Goal: Task Accomplishment & Management: Use online tool/utility

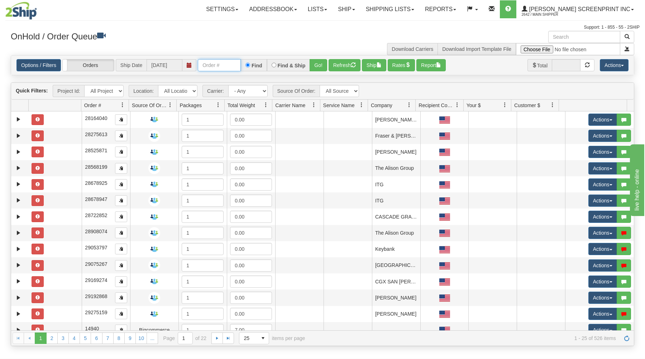
click at [239, 66] on input "text" at bounding box center [219, 65] width 43 height 12
type input "31649553"
click at [316, 63] on button "Go!" at bounding box center [319, 65] width 18 height 12
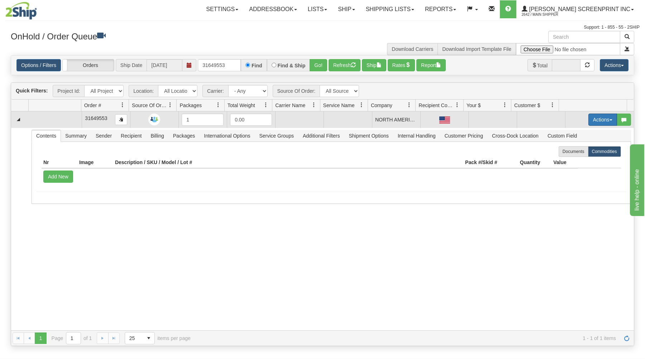
click at [602, 119] on button "Actions" at bounding box center [603, 120] width 29 height 12
click at [591, 132] on link "Open" at bounding box center [588, 133] width 57 height 9
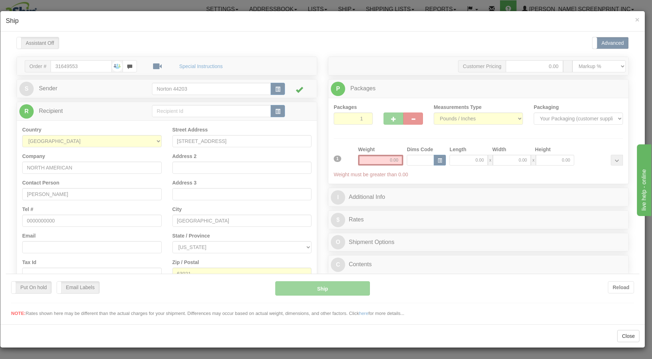
type input "2.30"
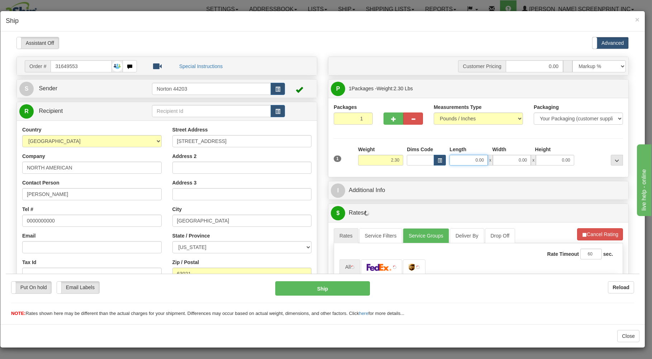
click at [463, 161] on input "0.00" at bounding box center [469, 160] width 38 height 11
type input "2.30"
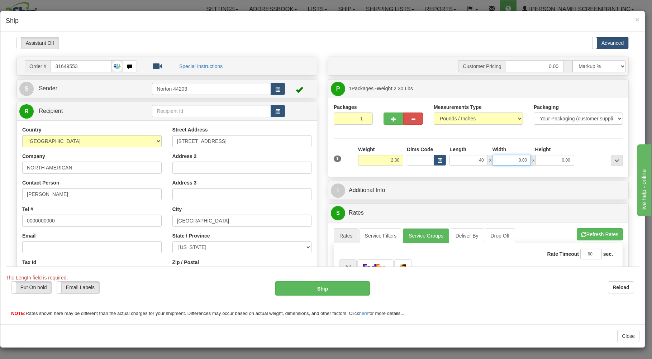
type input "40.00"
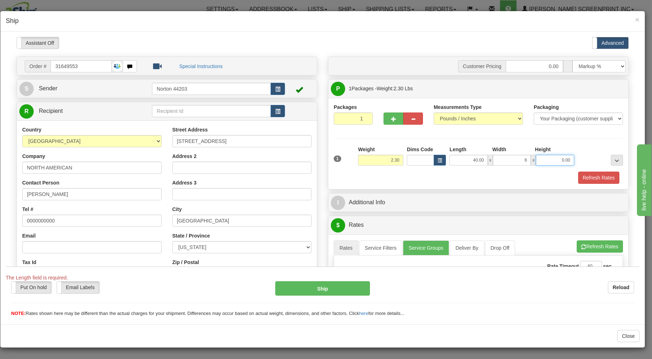
type input "6.00"
click at [474, 179] on div "Refresh Rates" at bounding box center [478, 177] width 293 height 12
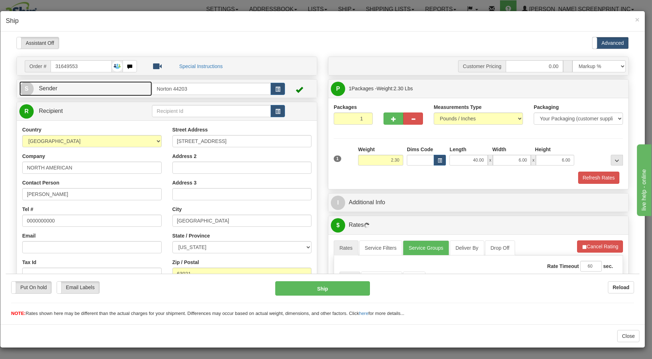
click at [115, 93] on link "S Sender" at bounding box center [85, 88] width 133 height 15
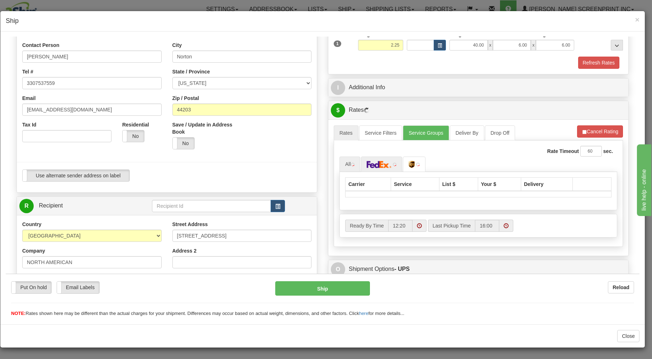
scroll to position [153, 0]
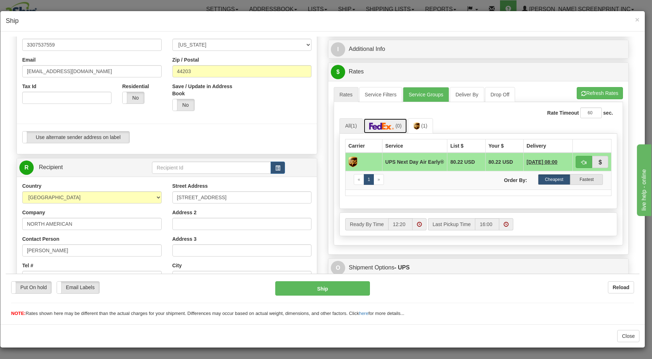
click at [388, 123] on link "(0)" at bounding box center [386, 125] width 44 height 15
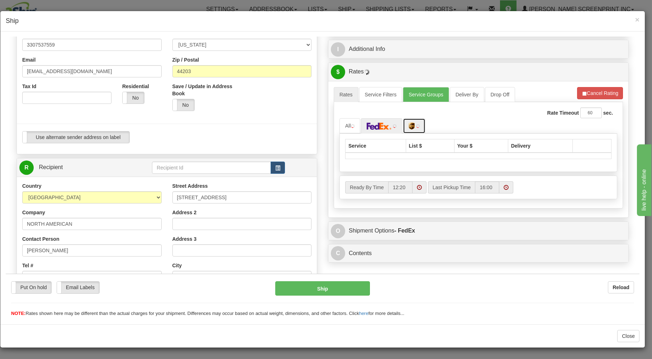
click at [413, 125] on img at bounding box center [412, 125] width 6 height 7
type input "2.30"
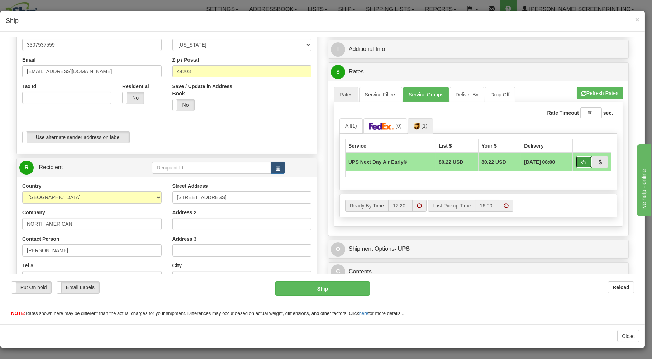
click at [580, 163] on button "button" at bounding box center [584, 162] width 16 height 12
type input "14"
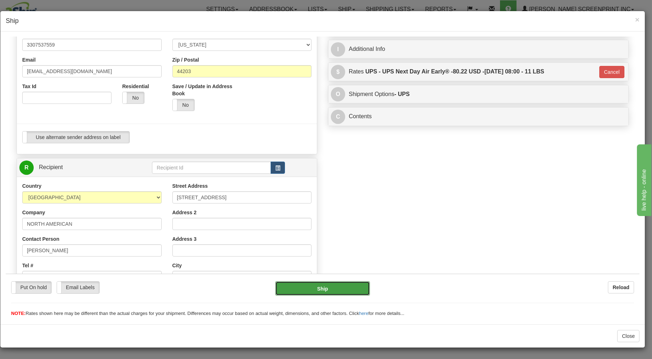
click at [344, 285] on button "Ship" at bounding box center [322, 288] width 95 height 14
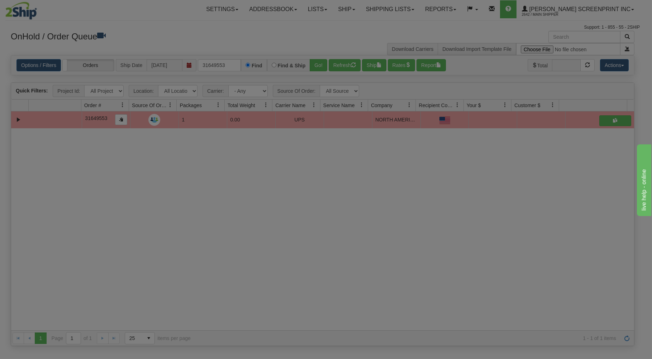
scroll to position [0, 0]
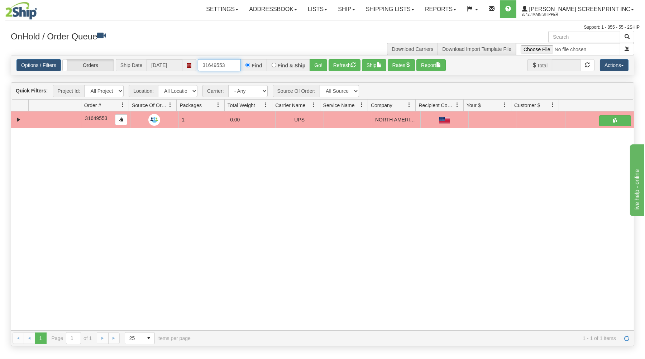
drag, startPoint x: 199, startPoint y: 65, endPoint x: 294, endPoint y: 62, distance: 95.0
click at [286, 62] on div "31649553 Find Find & Ship Go!" at bounding box center [262, 65] width 129 height 12
type input "31649094"
drag, startPoint x: 318, startPoint y: 65, endPoint x: 323, endPoint y: 86, distance: 22.4
click at [318, 65] on button "Go!" at bounding box center [319, 65] width 18 height 12
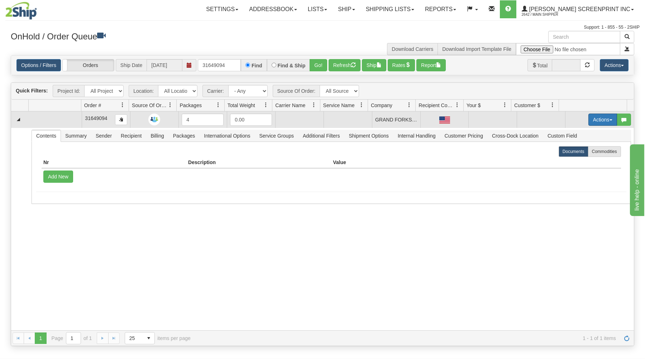
click at [599, 118] on button "Actions" at bounding box center [603, 120] width 29 height 12
click at [588, 133] on link "Open" at bounding box center [588, 133] width 57 height 9
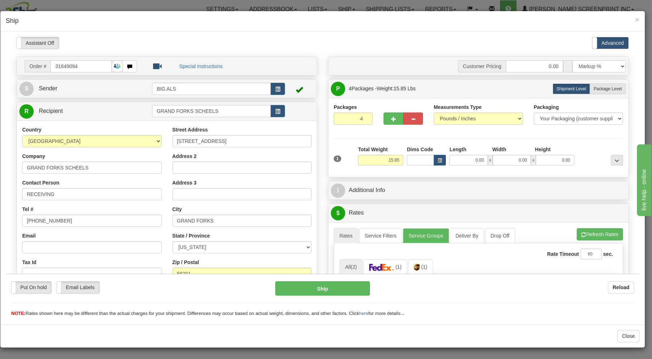
type input "0.00"
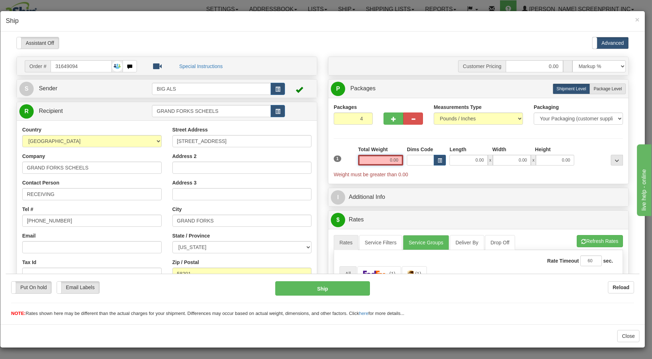
click at [377, 160] on input "0.00" at bounding box center [380, 160] width 45 height 11
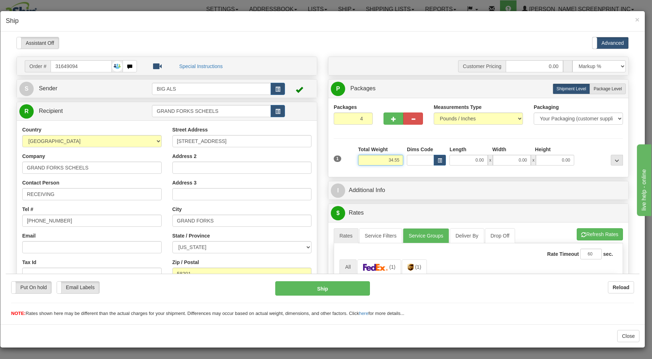
type input "34.55"
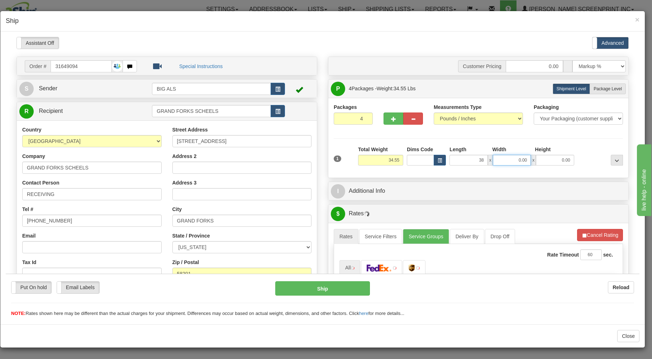
type input "38.00"
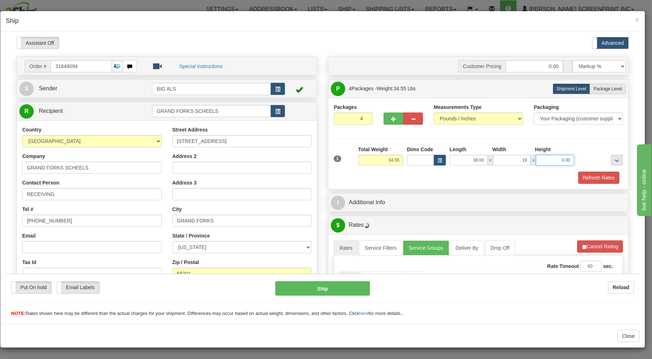
type input "19.00"
type input "1.00"
drag, startPoint x: 535, startPoint y: 159, endPoint x: 652, endPoint y: 151, distance: 116.8
click at [574, 155] on input "1.00" at bounding box center [555, 160] width 38 height 11
type input "13.00"
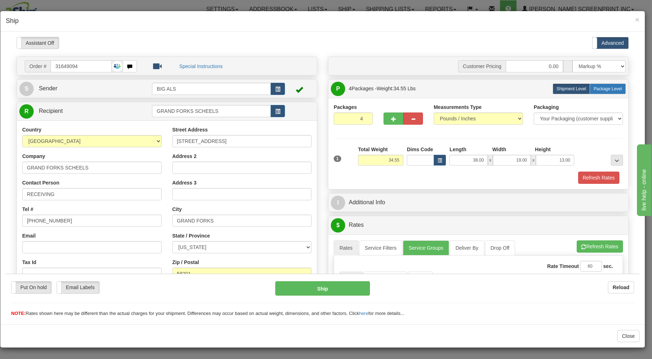
click at [594, 89] on span "Package Level" at bounding box center [608, 88] width 28 height 5
radio input "true"
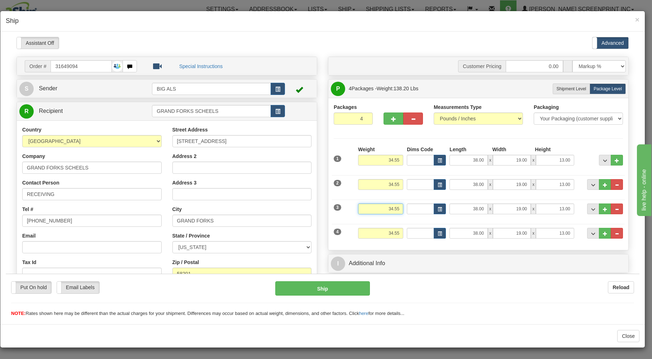
drag, startPoint x: 378, startPoint y: 211, endPoint x: 412, endPoint y: 207, distance: 34.0
click at [403, 207] on input "34.55" at bounding box center [380, 208] width 45 height 11
type input "15.90"
type input "27.00"
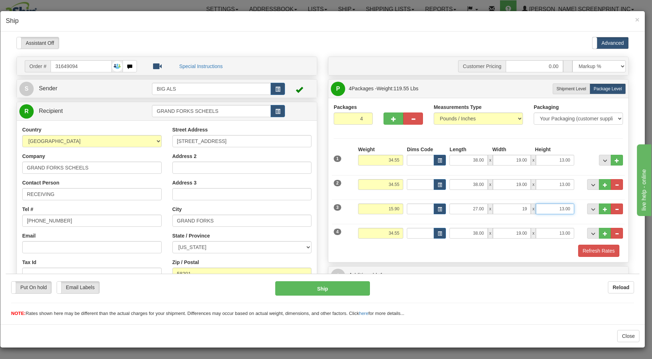
type input "19.00"
type input "11.00"
click at [383, 233] on input "34.55" at bounding box center [380, 233] width 45 height 11
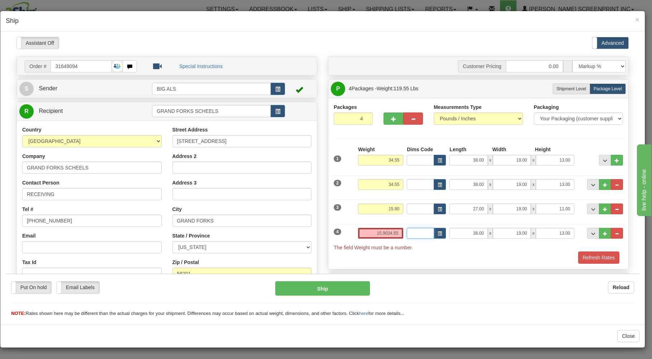
type input "0.00"
type input "27.00"
type input "19.00"
type input "11.00"
drag, startPoint x: 379, startPoint y: 236, endPoint x: 413, endPoint y: 236, distance: 34.8
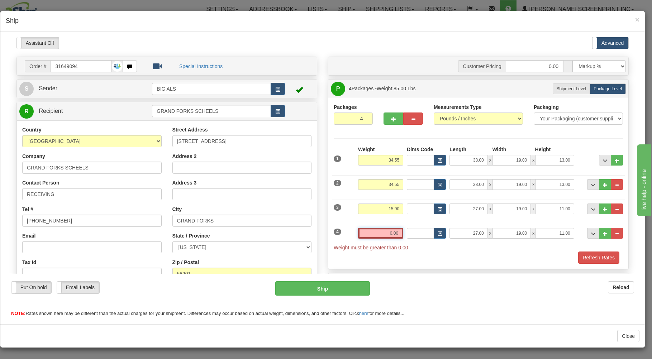
click at [403, 236] on input "0.00" at bounding box center [380, 233] width 45 height 11
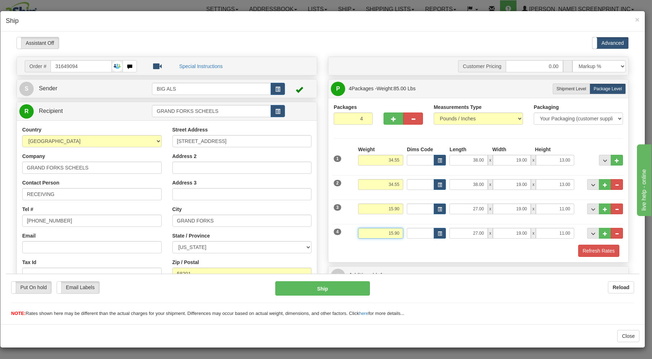
type input "15.90"
click at [408, 256] on div "Refresh Rates" at bounding box center [478, 250] width 293 height 12
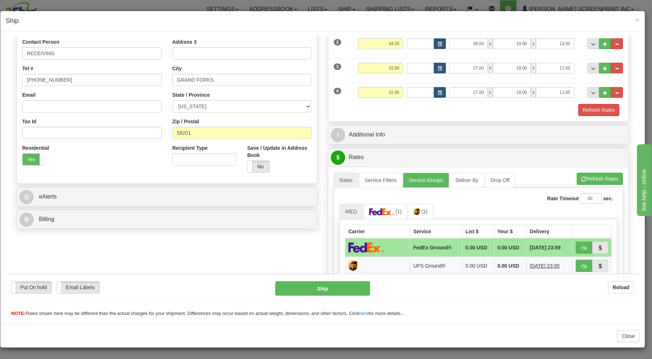
scroll to position [153, 0]
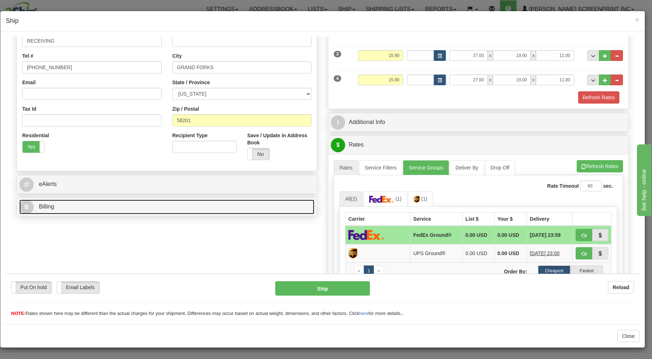
click at [266, 209] on link "B Billing" at bounding box center [166, 206] width 295 height 15
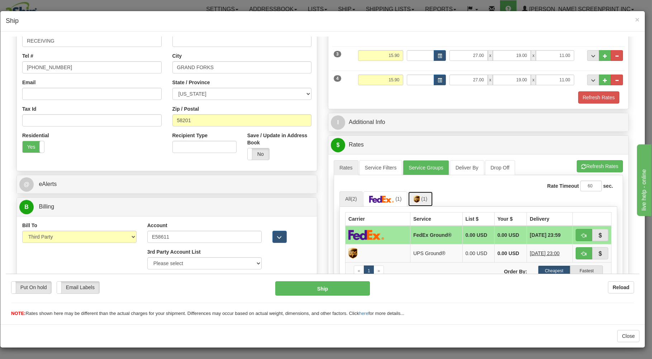
click at [418, 204] on link "(1)" at bounding box center [420, 198] width 25 height 15
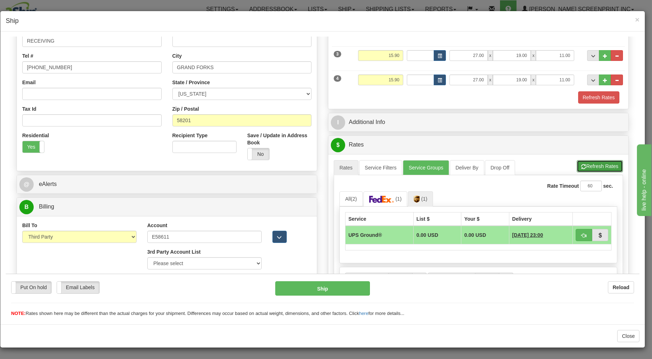
click at [594, 167] on button "Refresh Rates" at bounding box center [600, 166] width 46 height 12
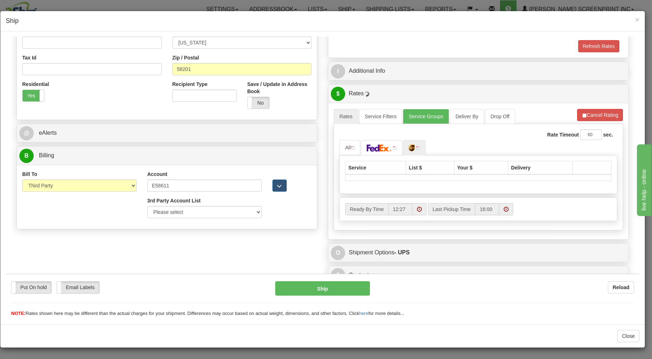
scroll to position [214, 0]
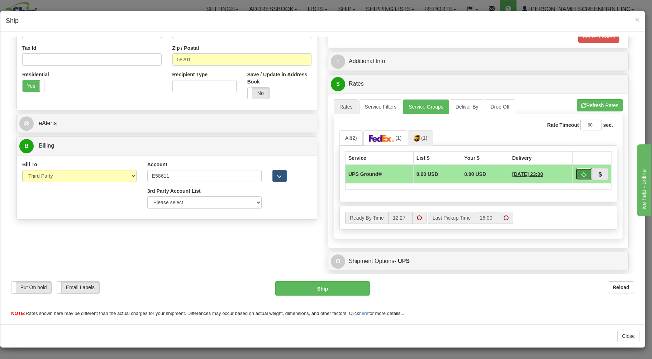
click at [576, 172] on button "button" at bounding box center [584, 174] width 16 height 12
type input "03"
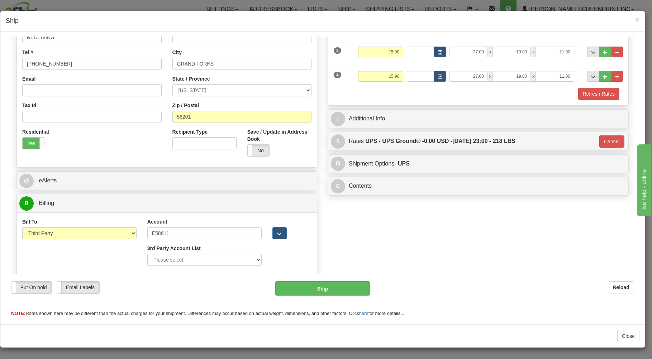
scroll to position [158, 0]
click at [334, 287] on button "Ship" at bounding box center [322, 288] width 95 height 14
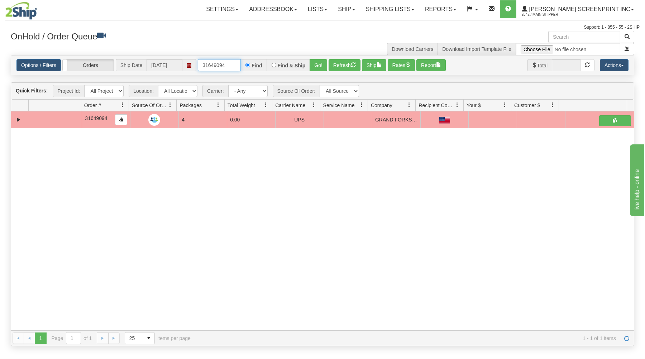
drag, startPoint x: 199, startPoint y: 64, endPoint x: 278, endPoint y: 66, distance: 78.9
click at [278, 66] on div "31649094 Find Find & Ship Go!" at bounding box center [262, 65] width 129 height 12
type input "31649364"
click at [314, 61] on button "Go!" at bounding box center [319, 65] width 18 height 12
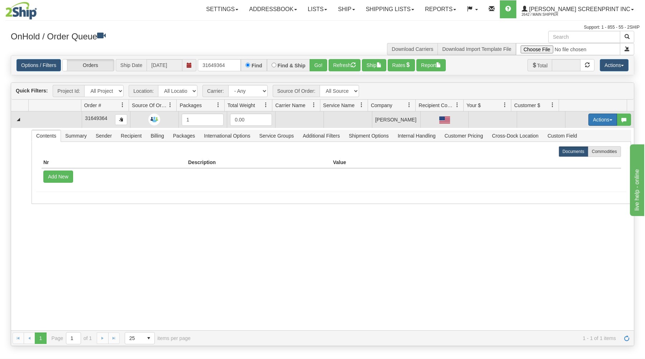
drag, startPoint x: 603, startPoint y: 119, endPoint x: 597, endPoint y: 120, distance: 5.8
click at [603, 119] on button "Actions" at bounding box center [603, 120] width 29 height 12
click at [575, 133] on span "Open" at bounding box center [575, 133] width 17 height 6
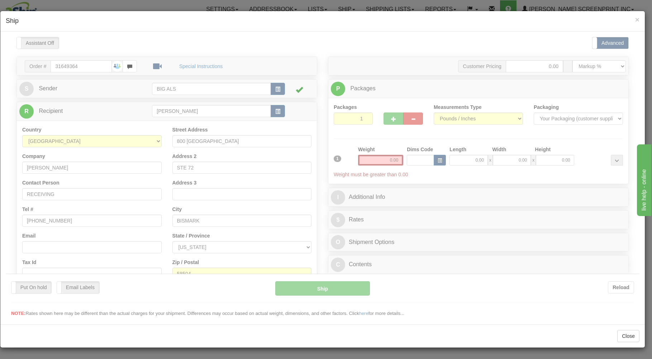
scroll to position [0, 0]
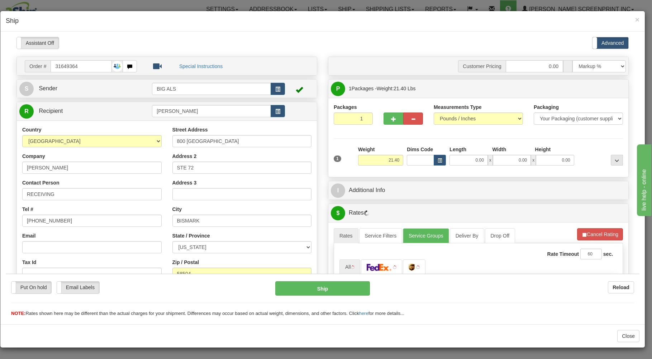
type input "21.35"
click at [465, 160] on input "0.00" at bounding box center [469, 160] width 38 height 11
type input "21.40"
type input "3"
type input "21.35"
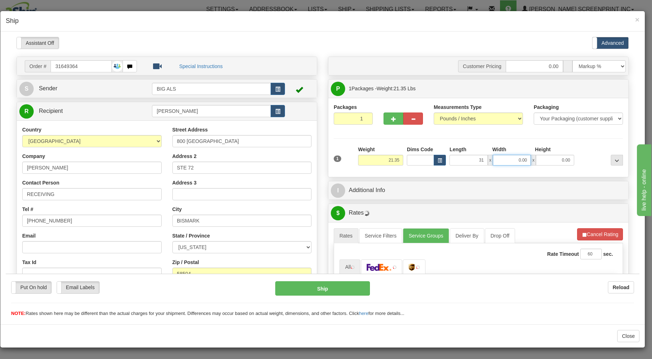
type input "31.00"
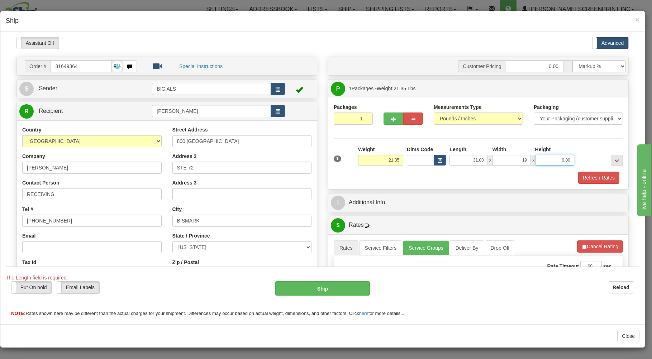
type input "19.00"
type input "21.35"
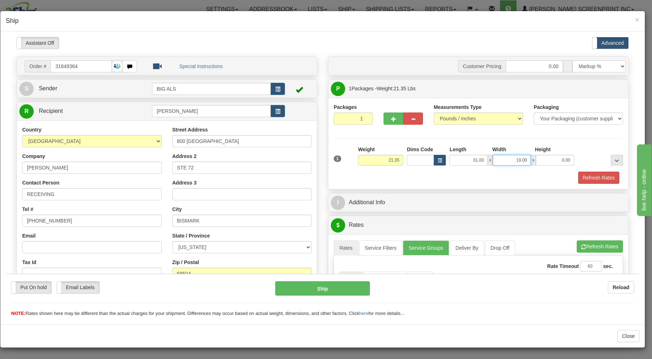
drag, startPoint x: 505, startPoint y: 158, endPoint x: 560, endPoint y: 151, distance: 55.0
click at [531, 155] on input "19.00" at bounding box center [512, 160] width 38 height 11
type input "20.00"
type input "21.35"
type input "11.00"
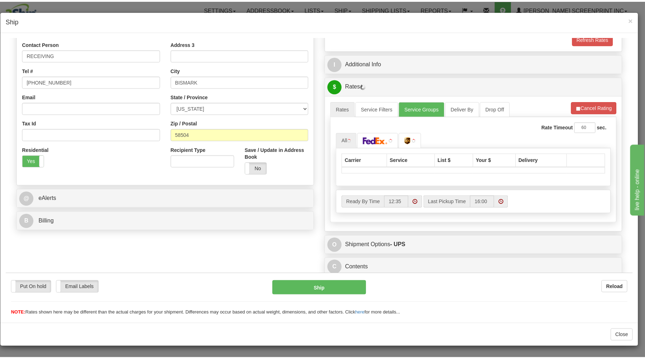
scroll to position [141, 0]
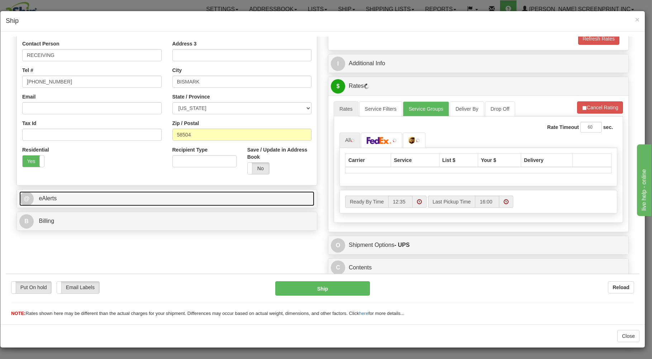
click at [209, 199] on link "@ eAlerts" at bounding box center [166, 198] width 295 height 15
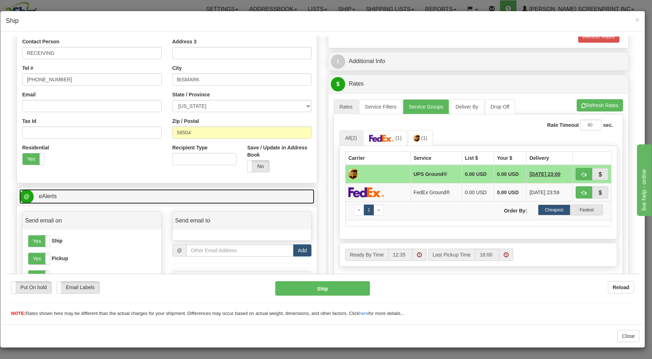
click at [213, 195] on link "@ eAlerts" at bounding box center [166, 196] width 295 height 15
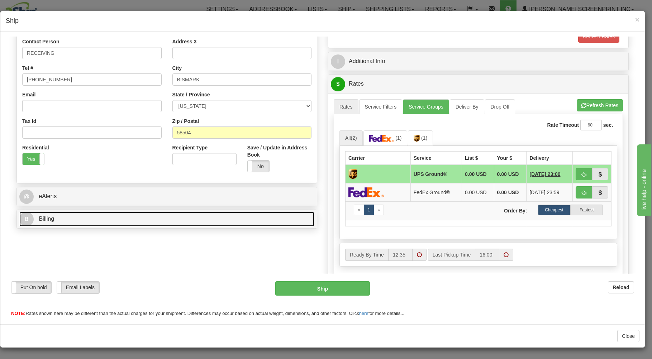
click at [182, 219] on link "B Billing" at bounding box center [166, 219] width 295 height 15
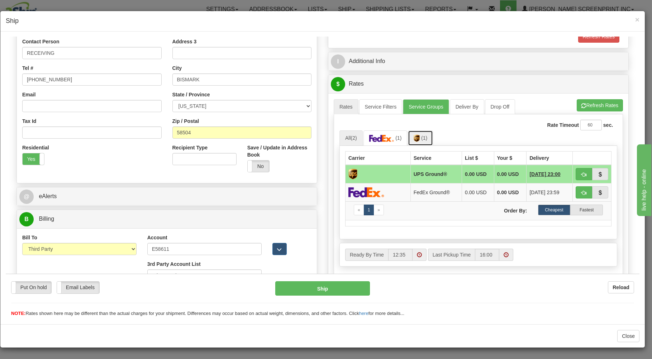
click at [421, 141] on span "(1)" at bounding box center [424, 138] width 6 height 6
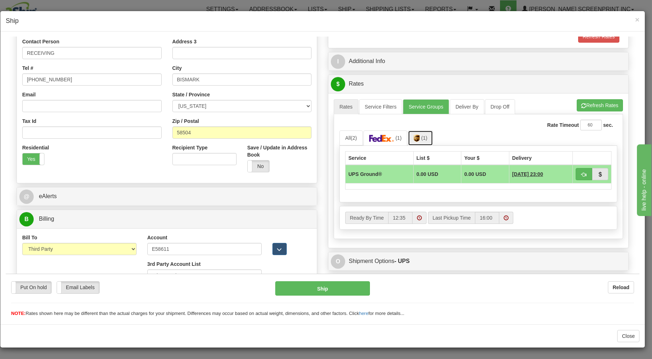
type input "21.35"
click at [577, 171] on button "button" at bounding box center [584, 174] width 16 height 12
type input "03"
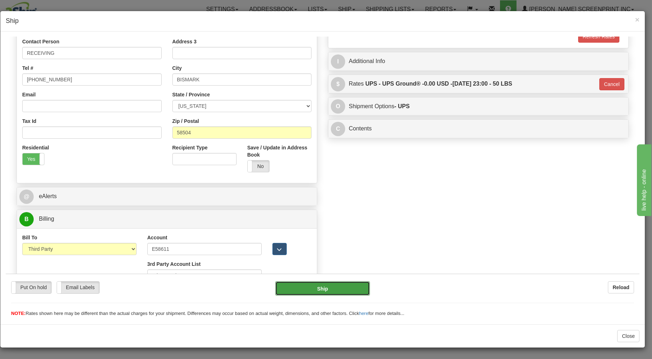
click at [286, 281] on button "Ship" at bounding box center [322, 288] width 95 height 14
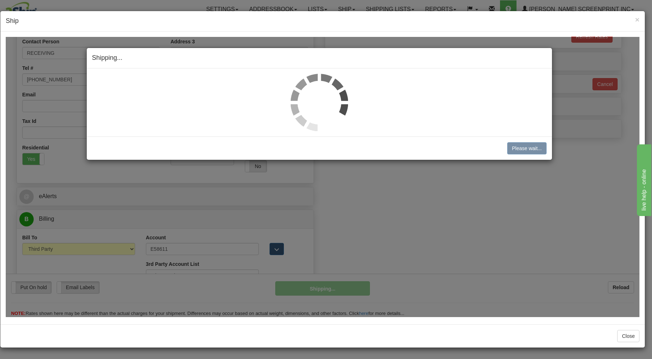
type input "21.40"
type input "03"
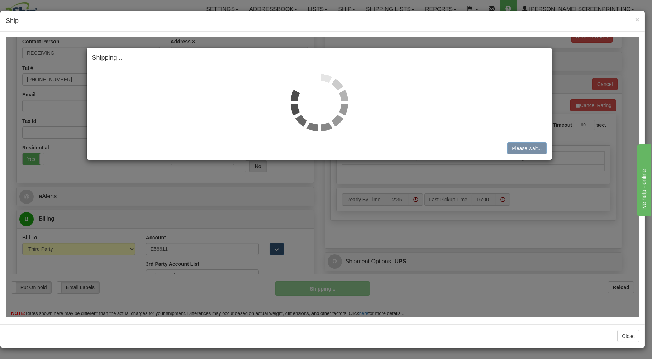
type input "21.35"
